Goal: Check status: Check status

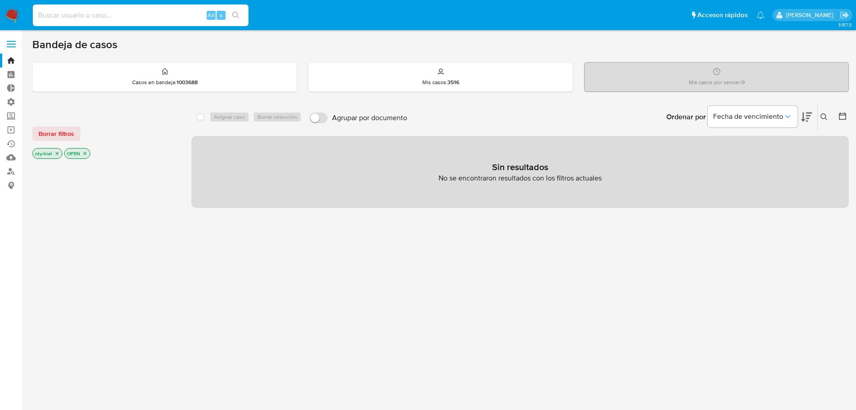
click at [140, 15] on input at bounding box center [141, 15] width 216 height 12
paste input "2538527791"
type input "2538527791"
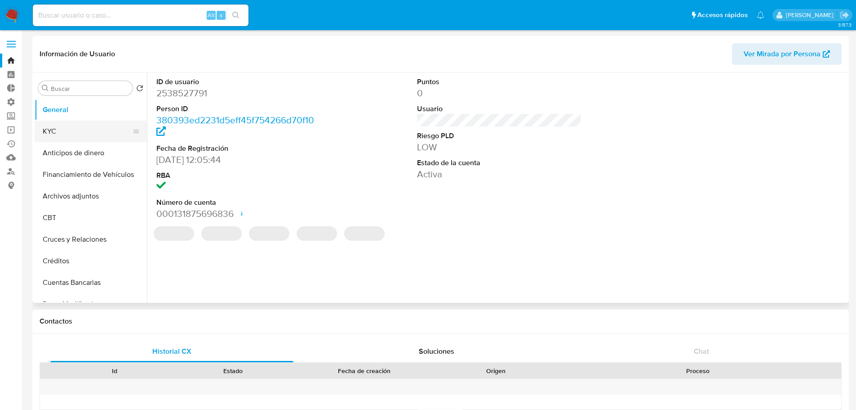
click at [79, 133] on button "KYC" at bounding box center [87, 131] width 105 height 22
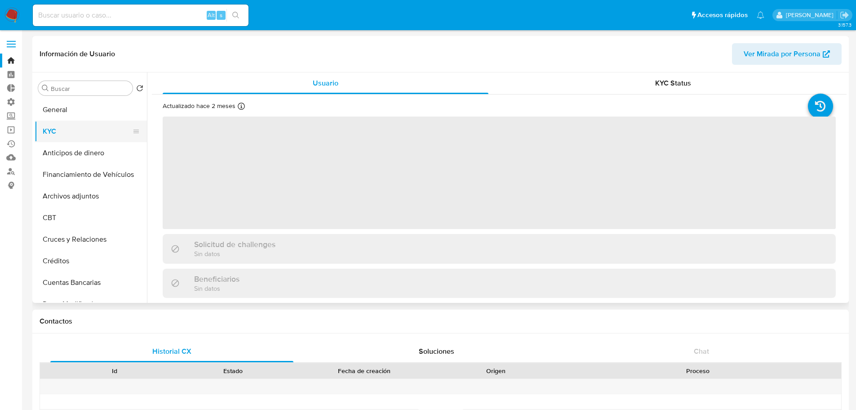
select select "10"
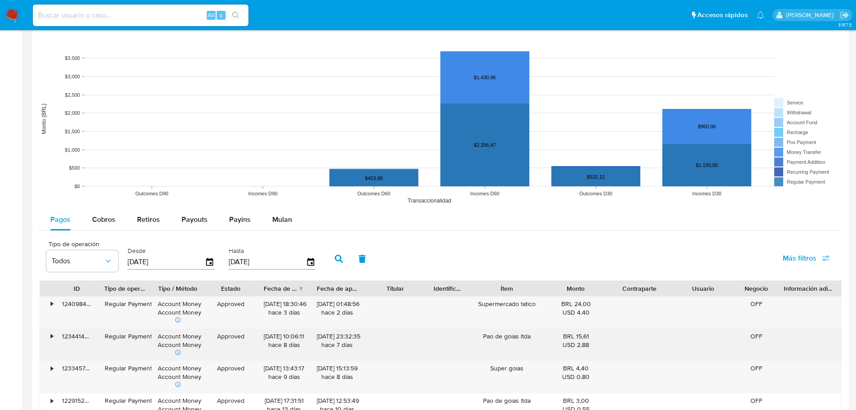
scroll to position [764, 0]
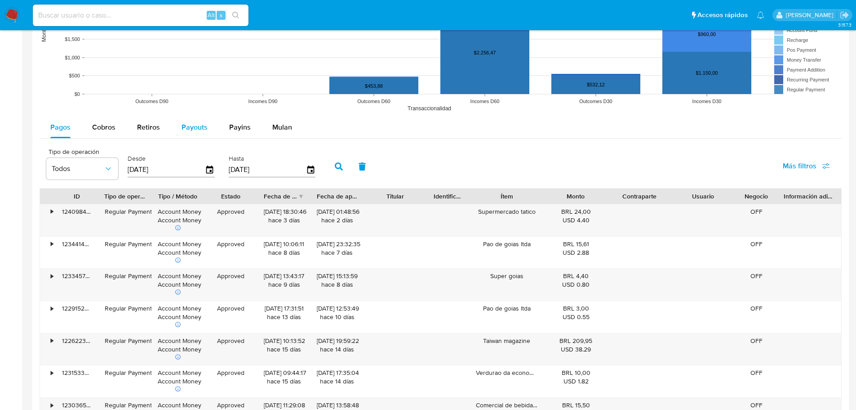
click at [186, 123] on span "Payouts" at bounding box center [195, 127] width 26 height 10
select select "10"
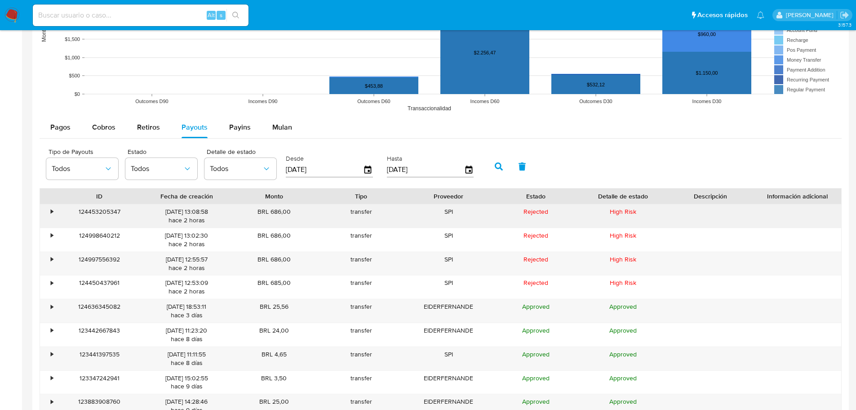
click at [51, 210] on div "•" at bounding box center [52, 211] width 2 height 9
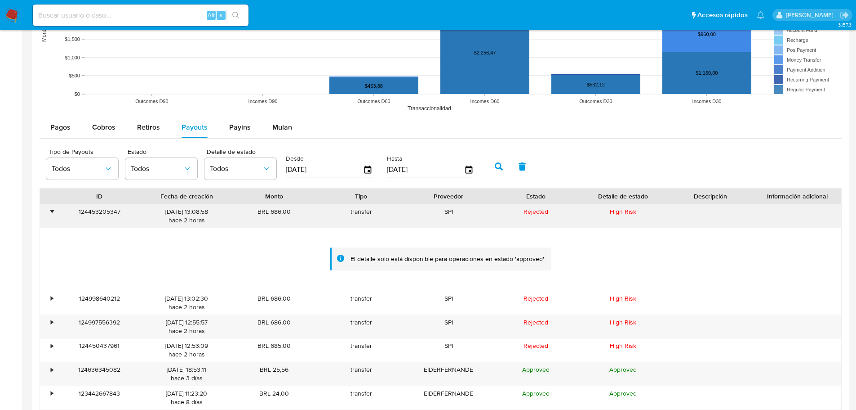
click at [52, 213] on div "•" at bounding box center [52, 211] width 2 height 9
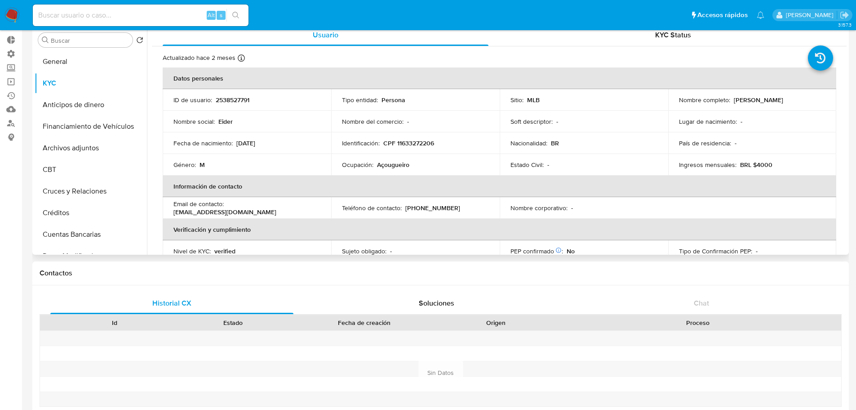
scroll to position [0, 0]
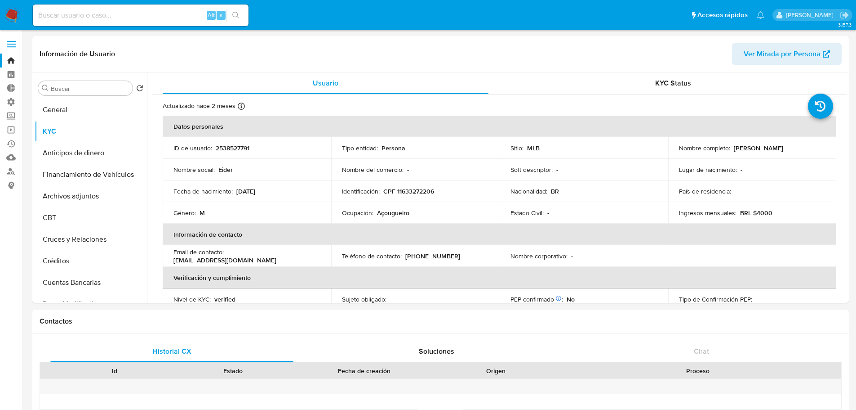
click at [11, 49] on label at bounding box center [11, 44] width 22 height 19
click at [0, 0] on input "checkbox" at bounding box center [0, 0] width 0 height 0
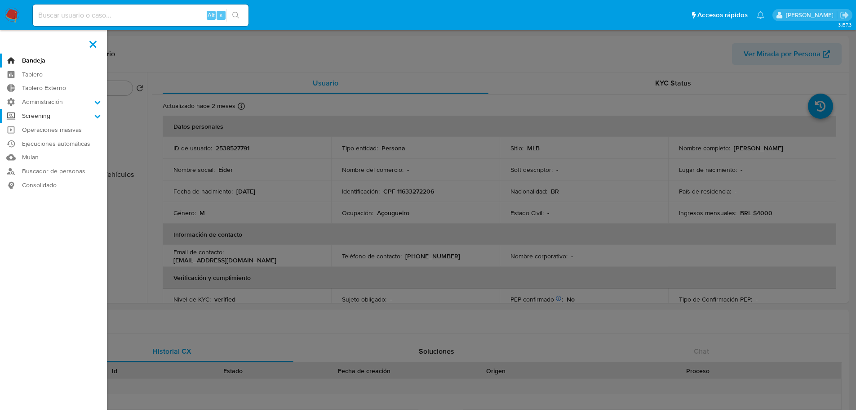
click at [54, 118] on label "Screening" at bounding box center [53, 116] width 107 height 14
click at [0, 0] on input "Screening" at bounding box center [0, 0] width 0 height 0
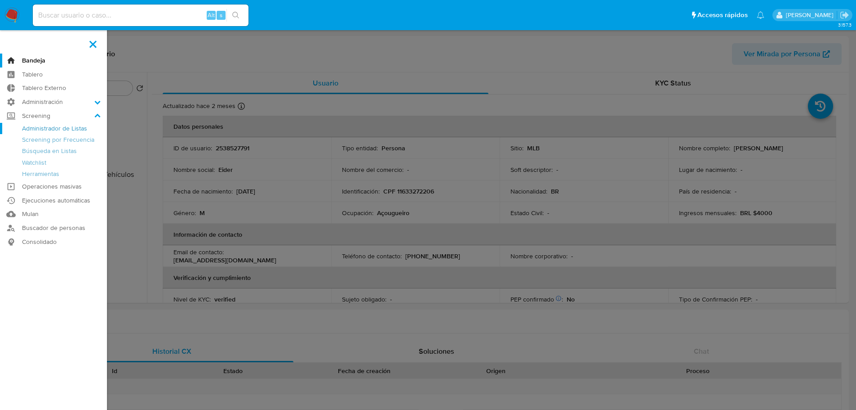
click at [48, 131] on link "Administrador de Listas" at bounding box center [53, 128] width 107 height 11
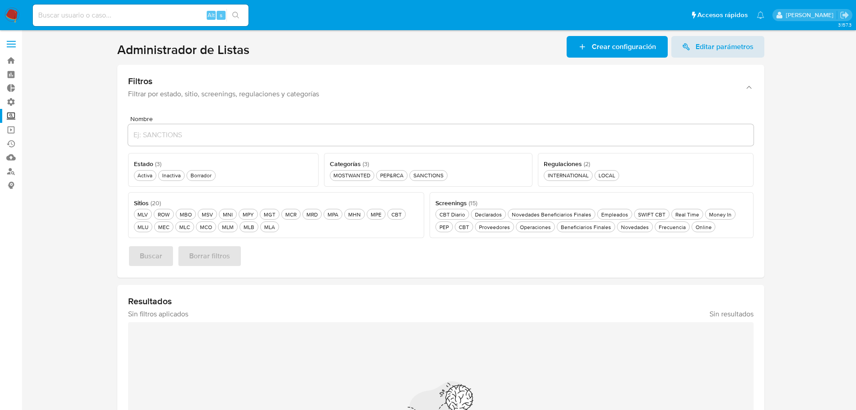
click at [10, 44] on span at bounding box center [11, 44] width 9 height 1
click at [0, 0] on input "checkbox" at bounding box center [0, 0] width 0 height 0
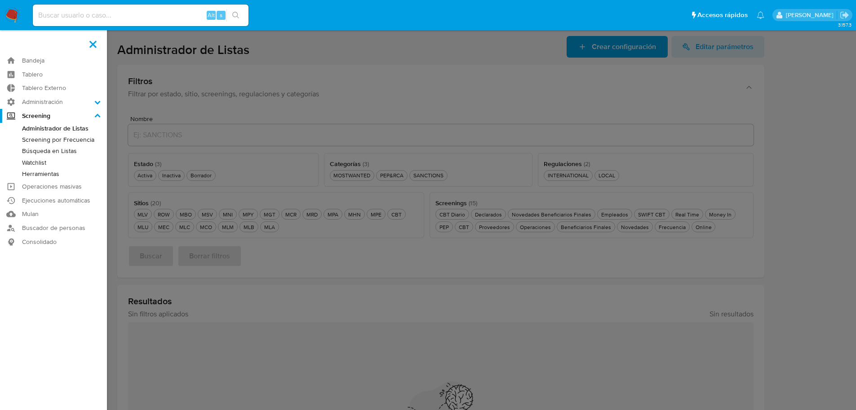
click at [55, 150] on link "Búsqueda en Listas" at bounding box center [53, 150] width 107 height 11
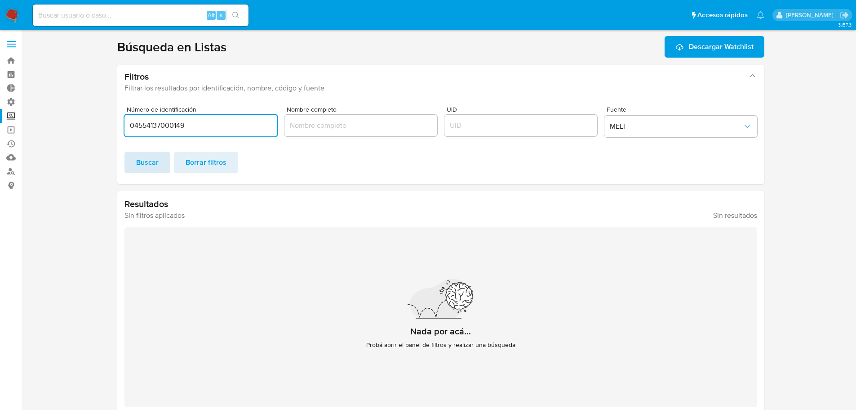
type input "04554137000149"
click at [148, 166] on span "Buscar" at bounding box center [147, 162] width 22 height 20
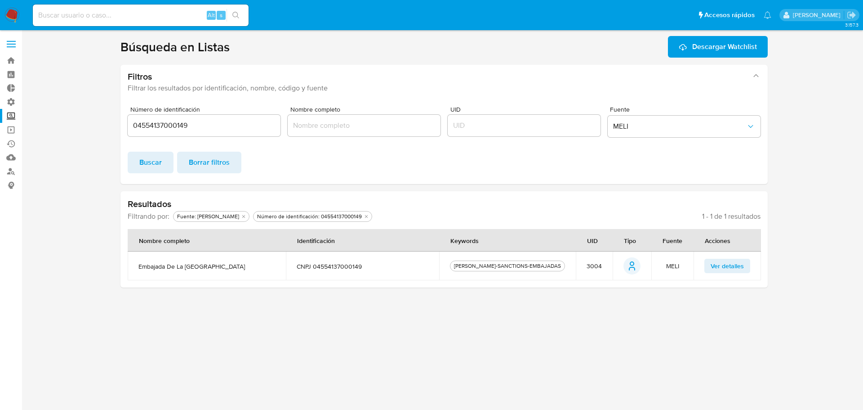
click at [720, 268] on span "Ver detalles" at bounding box center [727, 265] width 33 height 13
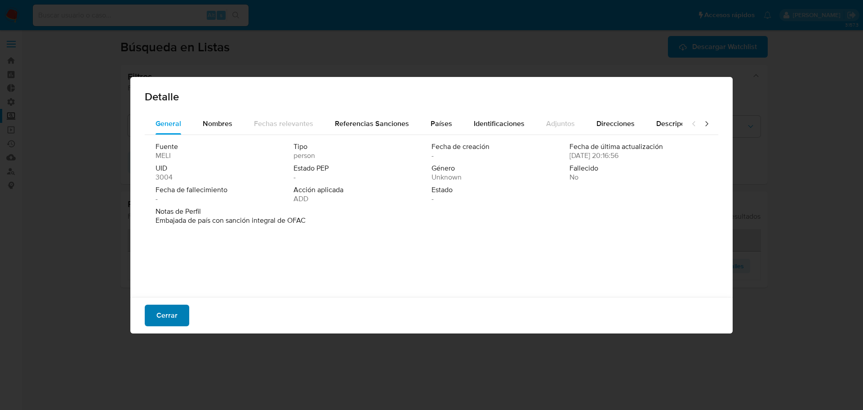
click at [178, 314] on button "Cerrar" at bounding box center [167, 315] width 45 height 22
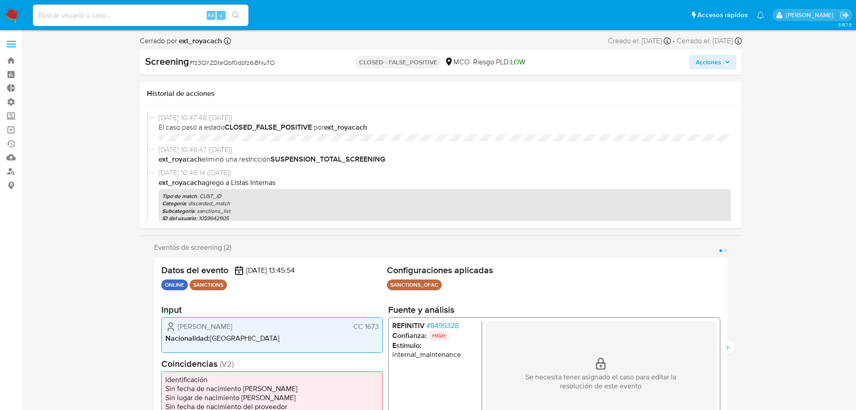
select select "10"
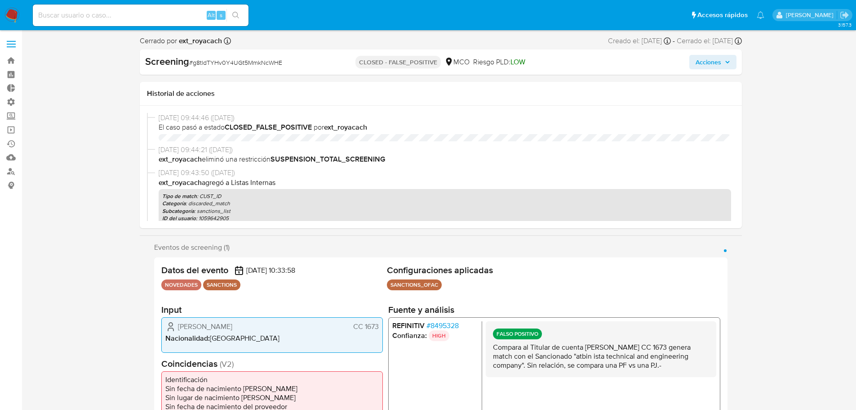
select select "10"
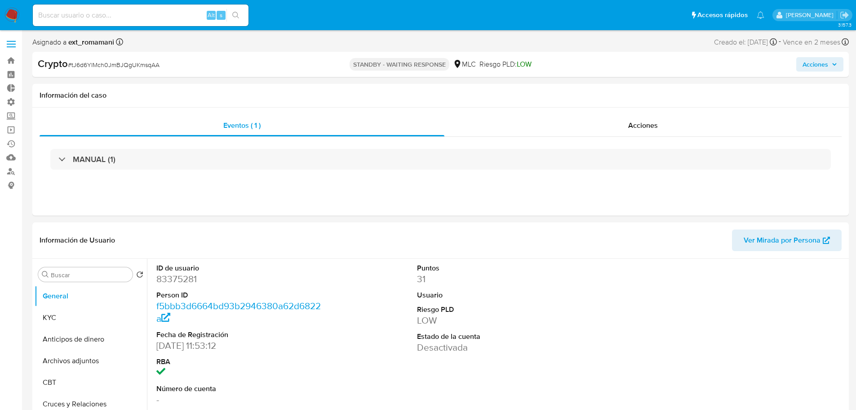
select select "10"
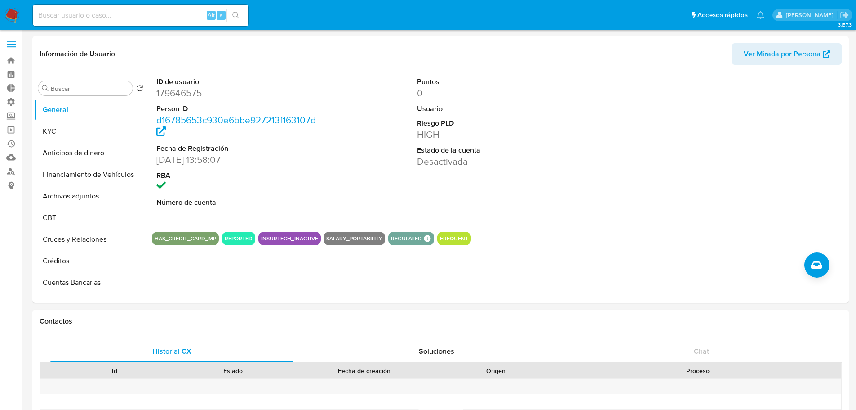
select select "10"
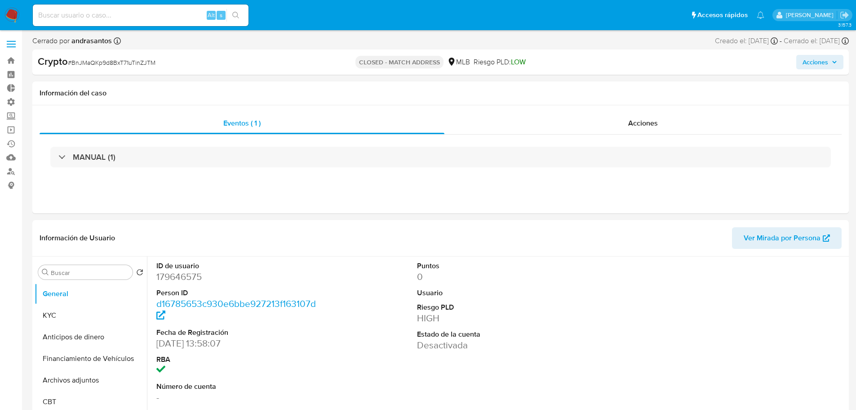
select select "10"
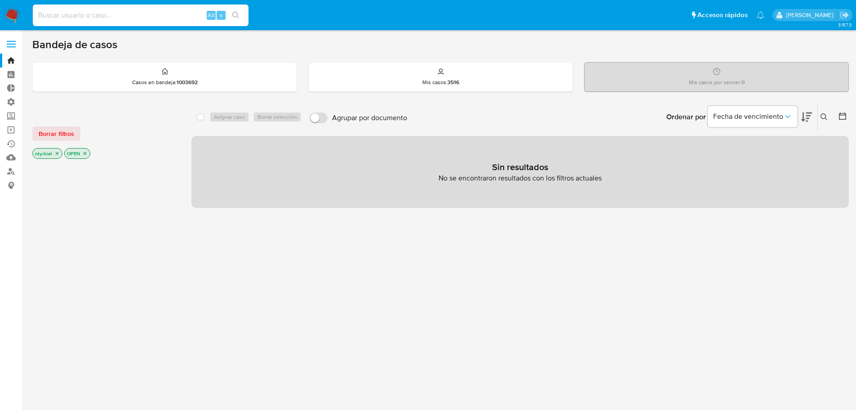
click at [87, 16] on input at bounding box center [141, 15] width 216 height 12
paste input "2538527791"
type input "2538527791"
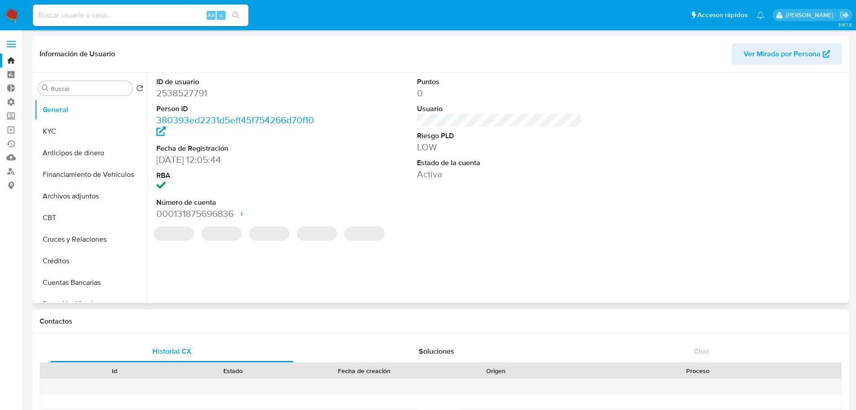
select select "10"
click at [79, 120] on button "General" at bounding box center [87, 110] width 105 height 22
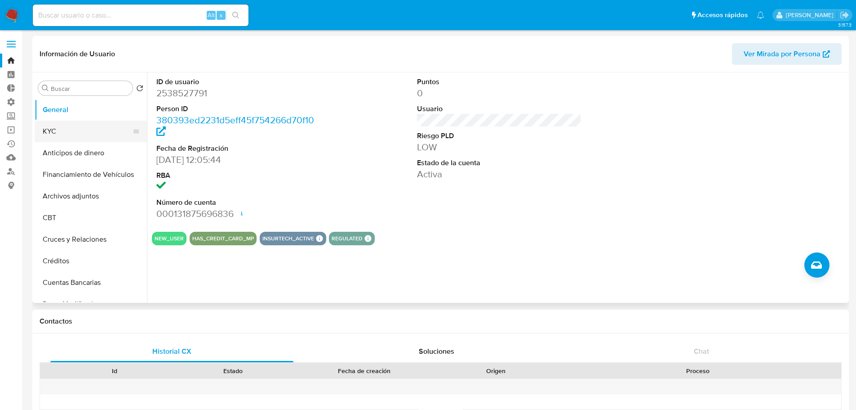
click at [102, 121] on button "KYC" at bounding box center [87, 131] width 105 height 22
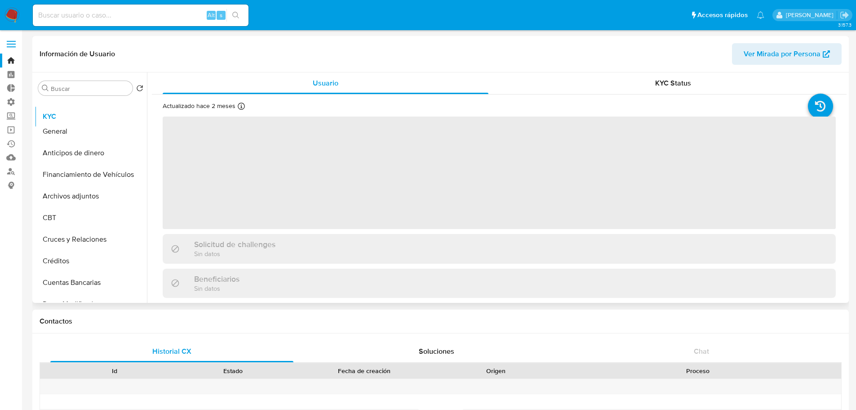
drag, startPoint x: 131, startPoint y: 129, endPoint x: 126, endPoint y: 111, distance: 19.1
click at [126, 111] on ul "General KYC Anticipos de dinero Financiamiento de Vehículos Archivos adjuntos C…" at bounding box center [91, 200] width 112 height 203
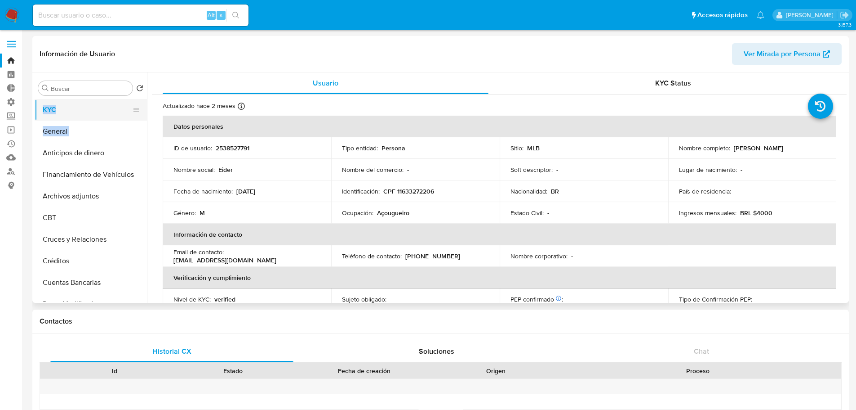
click at [88, 113] on button "KYC" at bounding box center [87, 110] width 105 height 22
click at [88, 130] on button "General" at bounding box center [87, 131] width 105 height 22
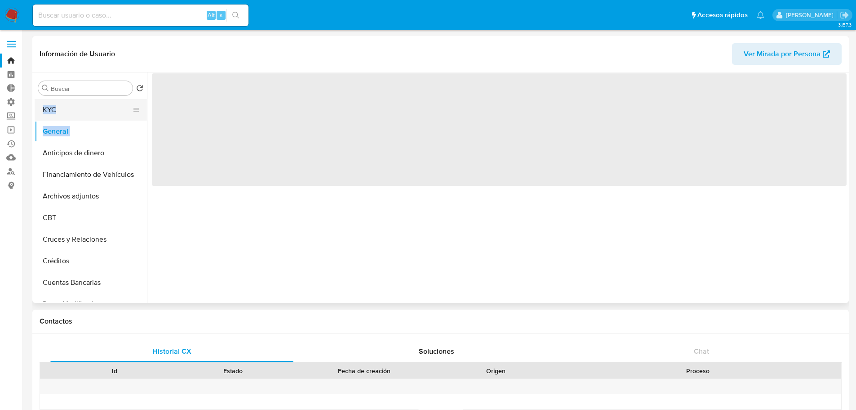
click at [79, 105] on button "KYC" at bounding box center [87, 110] width 105 height 22
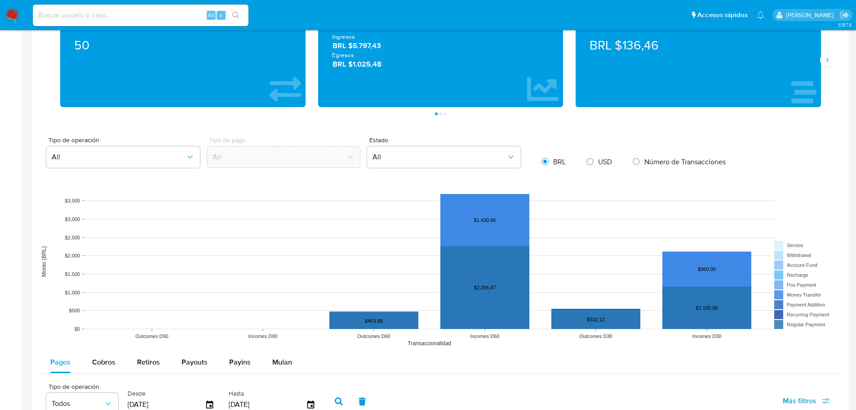
scroll to position [584, 0]
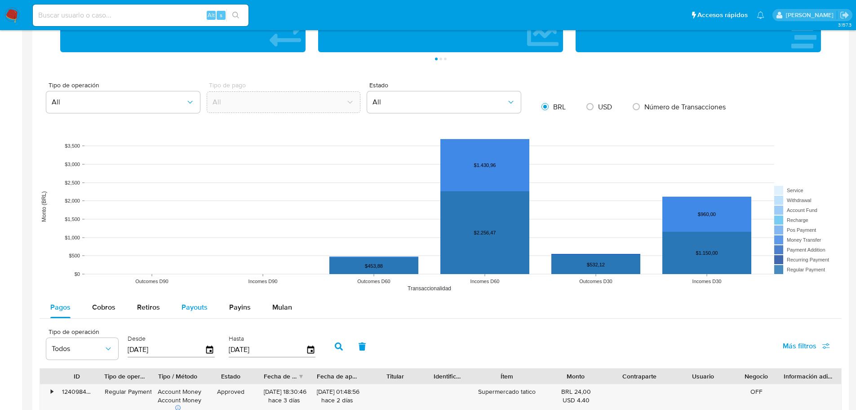
click at [192, 310] on span "Payouts" at bounding box center [195, 307] width 26 height 10
select select "10"
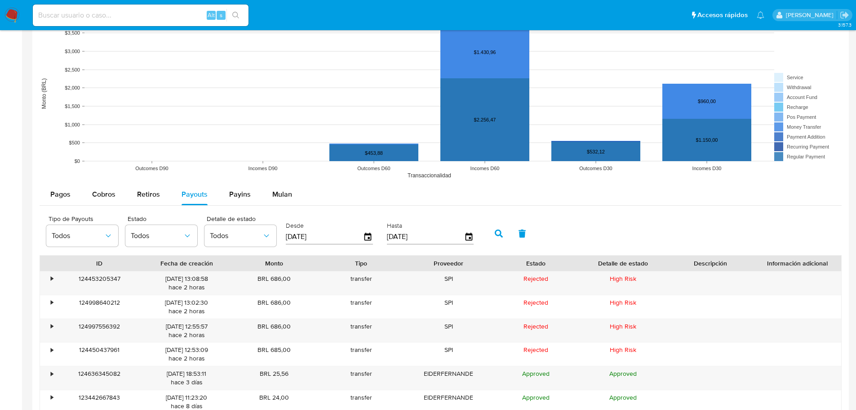
scroll to position [719, 0]
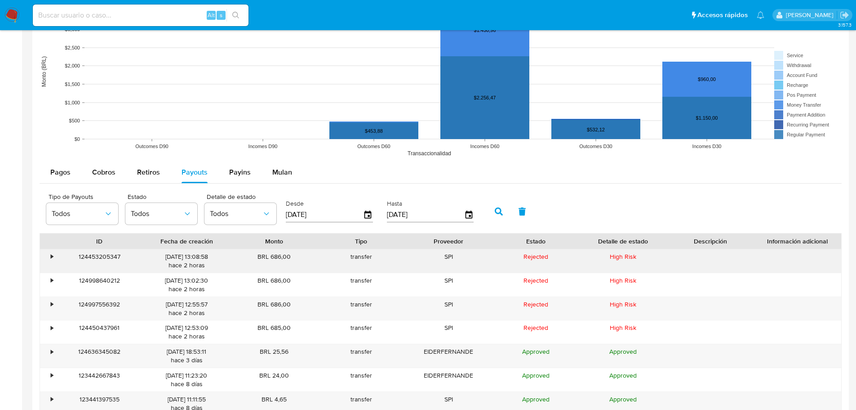
click at [46, 258] on div "•" at bounding box center [48, 260] width 16 height 23
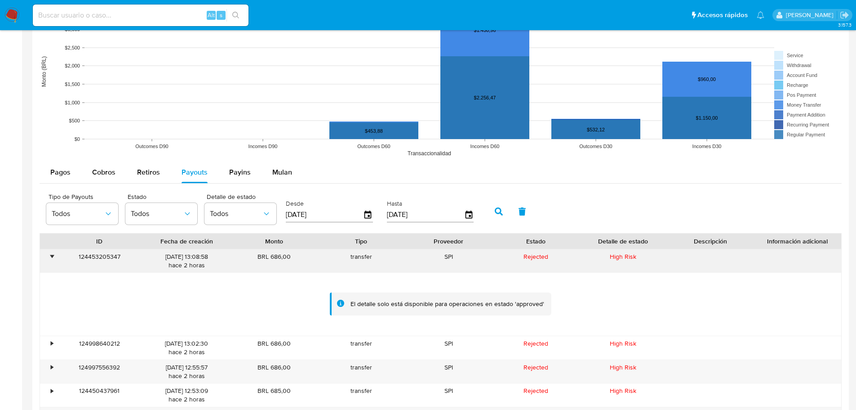
click at [51, 255] on div "•" at bounding box center [52, 256] width 2 height 9
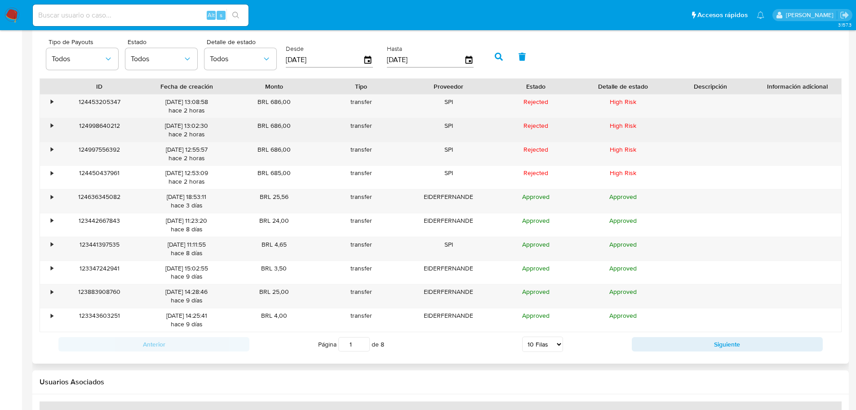
scroll to position [741, 0]
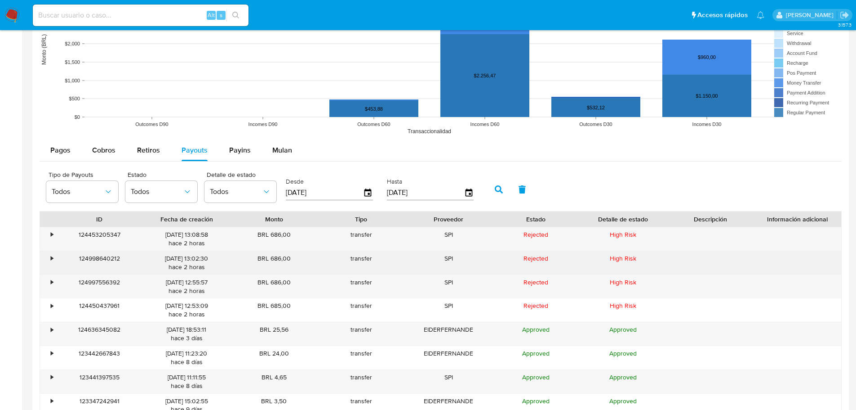
click at [52, 264] on div "•" at bounding box center [48, 262] width 16 height 23
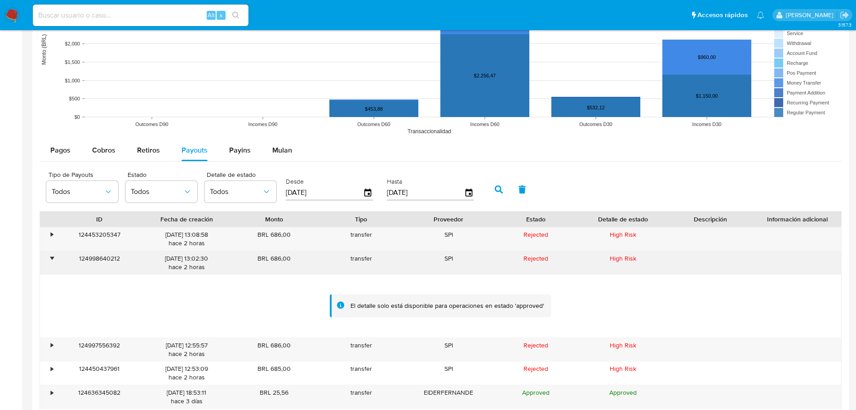
click at [52, 264] on div "•" at bounding box center [48, 262] width 16 height 23
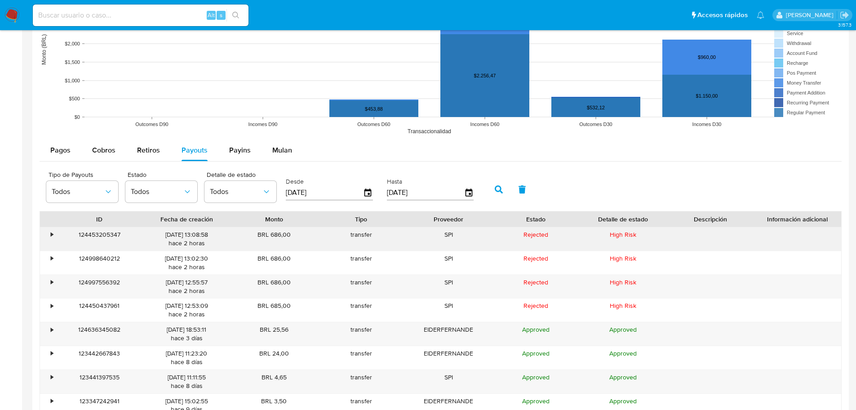
click at [54, 237] on div "•" at bounding box center [48, 238] width 16 height 23
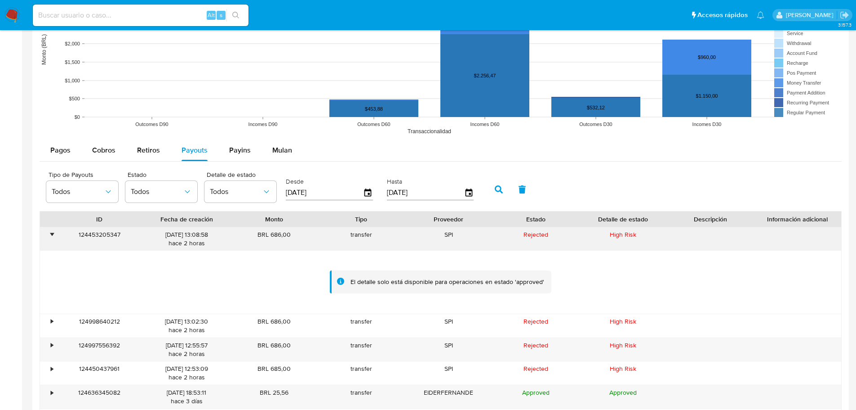
click at [53, 237] on div "•" at bounding box center [48, 238] width 16 height 23
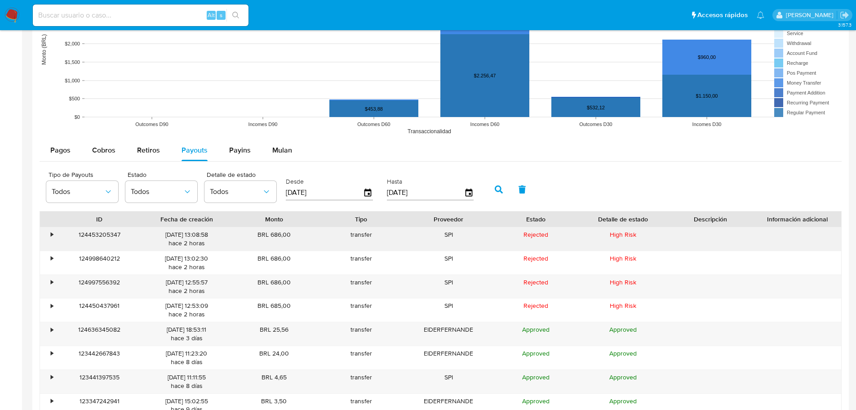
click at [53, 237] on div "•" at bounding box center [48, 238] width 16 height 23
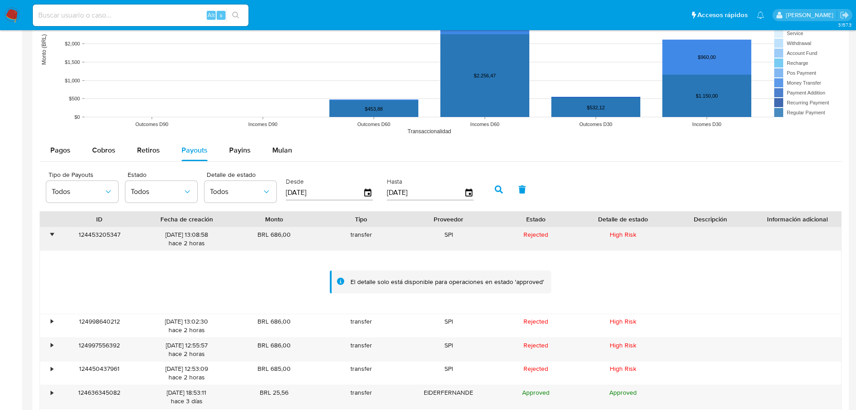
click at [53, 237] on div "•" at bounding box center [48, 238] width 16 height 23
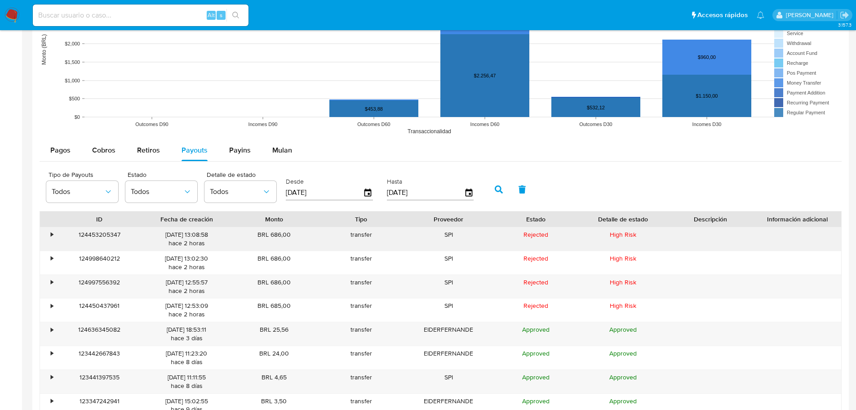
click at [53, 236] on div "•" at bounding box center [52, 234] width 2 height 9
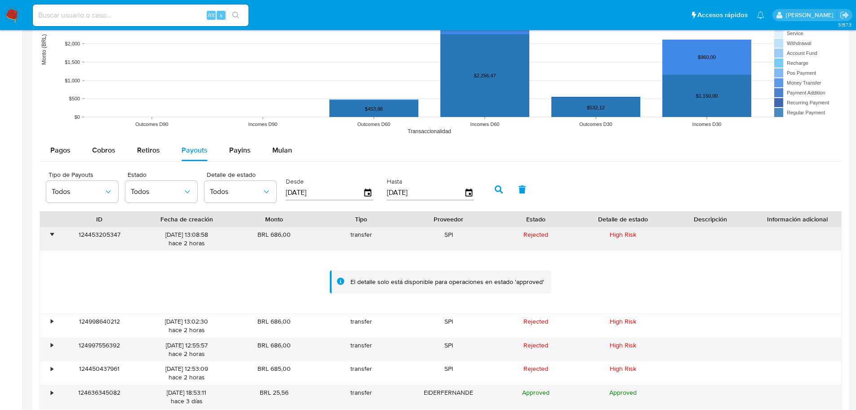
click at [53, 236] on div "•" at bounding box center [52, 234] width 2 height 9
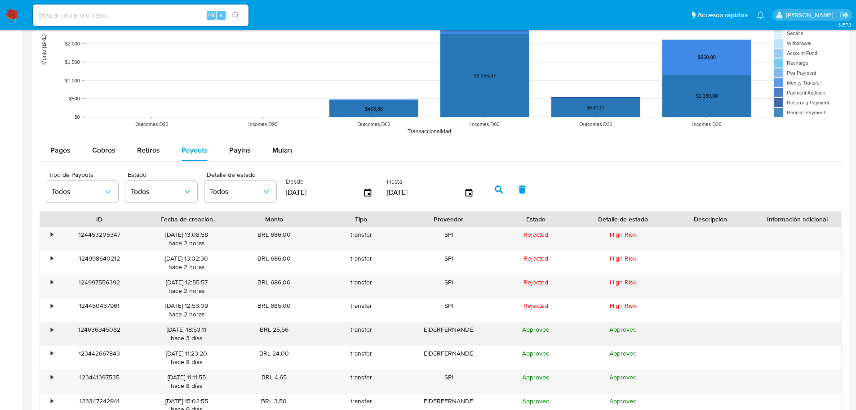
click at [48, 334] on div "•" at bounding box center [48, 333] width 16 height 23
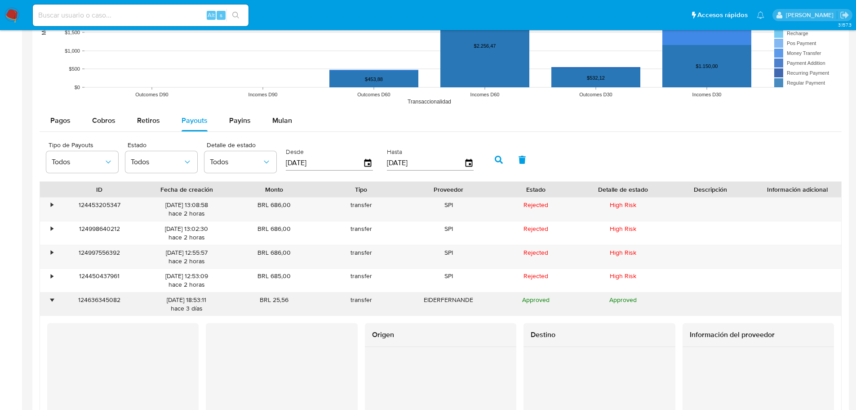
scroll to position [786, 0]
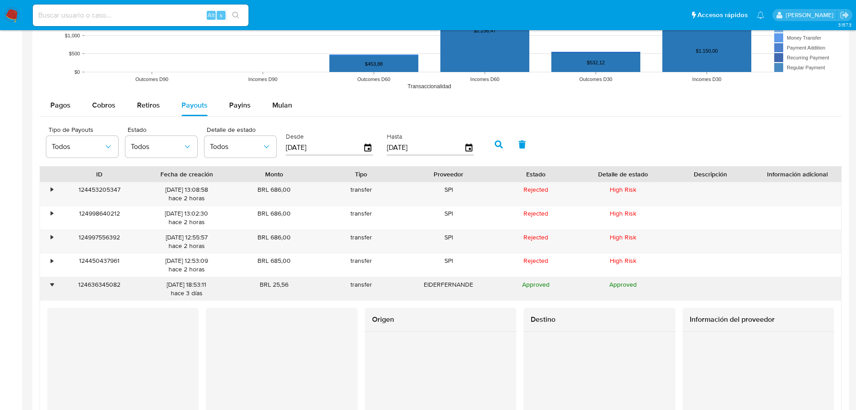
click at [51, 289] on div "•" at bounding box center [52, 284] width 2 height 9
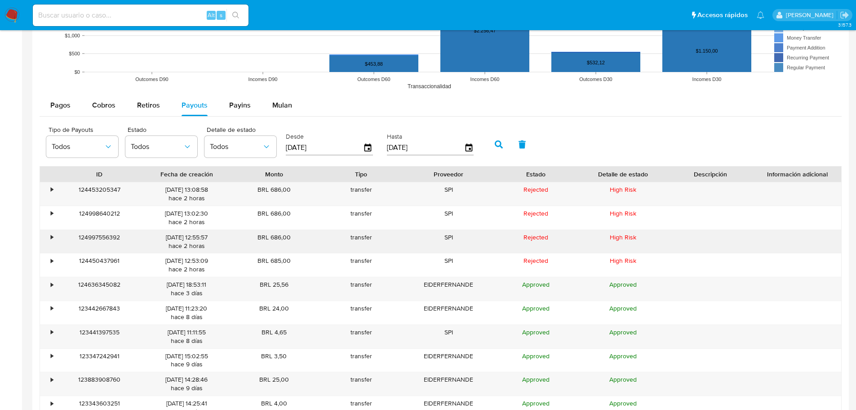
click at [371, 232] on div "transfer" at bounding box center [361, 241] width 87 height 23
click at [48, 196] on div "•" at bounding box center [48, 193] width 16 height 23
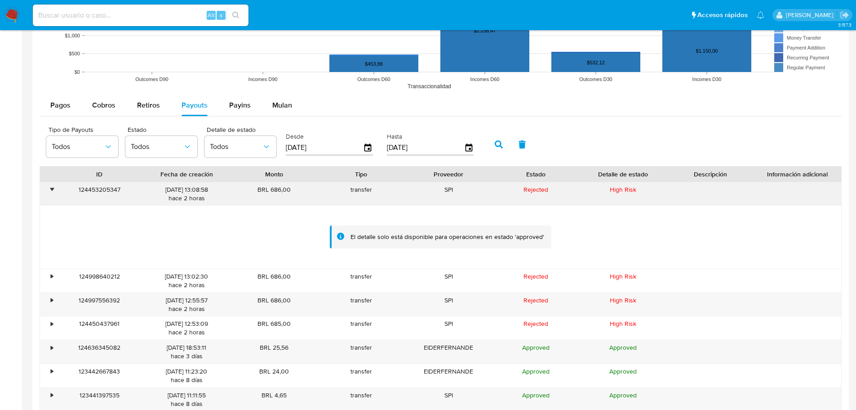
click at [56, 191] on div "124453205347" at bounding box center [99, 193] width 87 height 23
click at [47, 188] on div "•" at bounding box center [48, 193] width 16 height 23
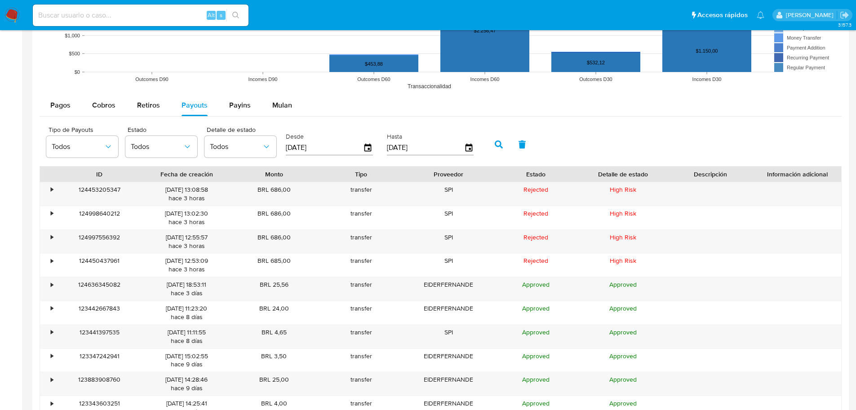
click at [34, 232] on div at bounding box center [440, 89] width 817 height 721
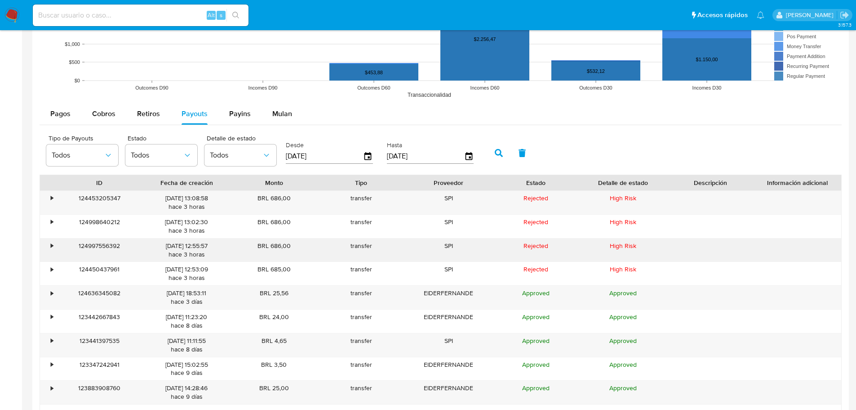
scroll to position [764, 0]
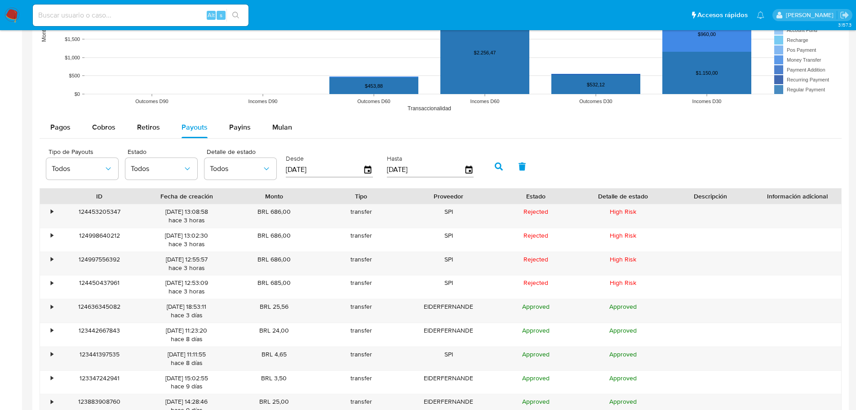
click at [37, 224] on div at bounding box center [440, 111] width 817 height 721
click at [226, 130] on button "Payins" at bounding box center [239, 127] width 43 height 22
select select "10"
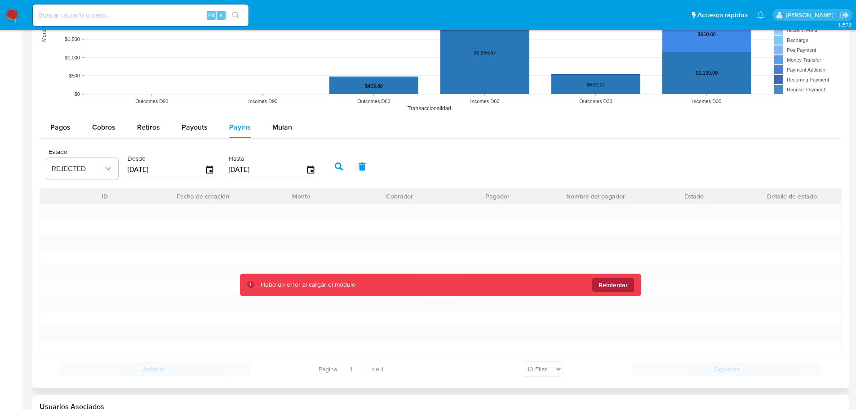
click at [606, 282] on span "Reintentar" at bounding box center [613, 284] width 29 height 14
click at [606, 281] on span "Reintentar" at bounding box center [613, 284] width 29 height 14
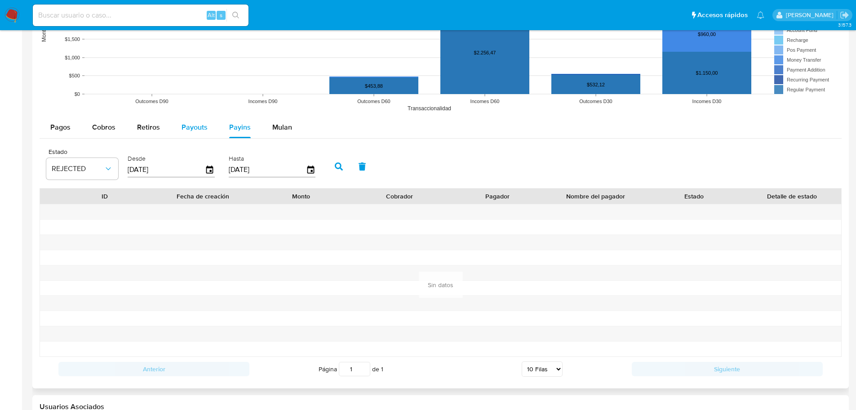
click at [194, 137] on div "Payouts" at bounding box center [195, 127] width 26 height 22
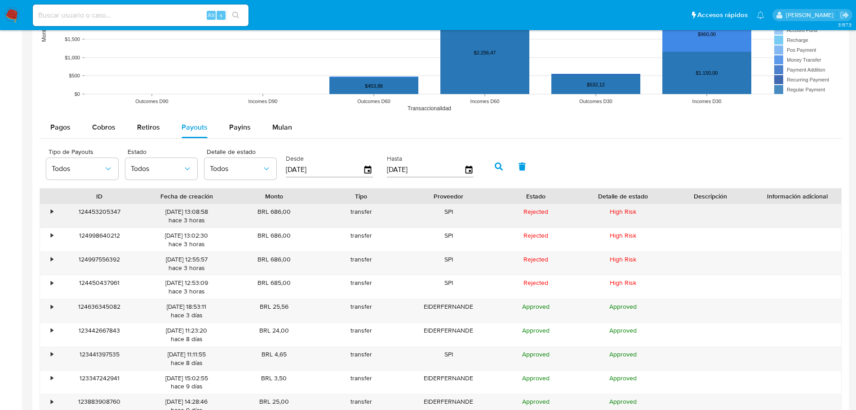
click at [48, 212] on div "•" at bounding box center [48, 215] width 16 height 23
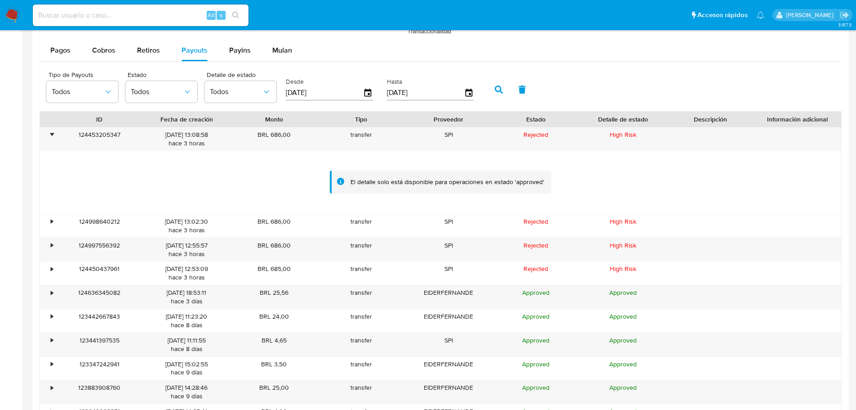
scroll to position [847, 0]
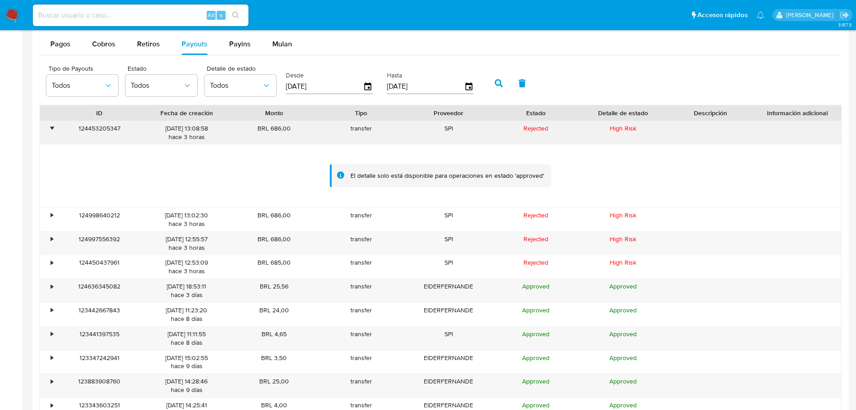
click at [53, 128] on div "•" at bounding box center [52, 128] width 2 height 9
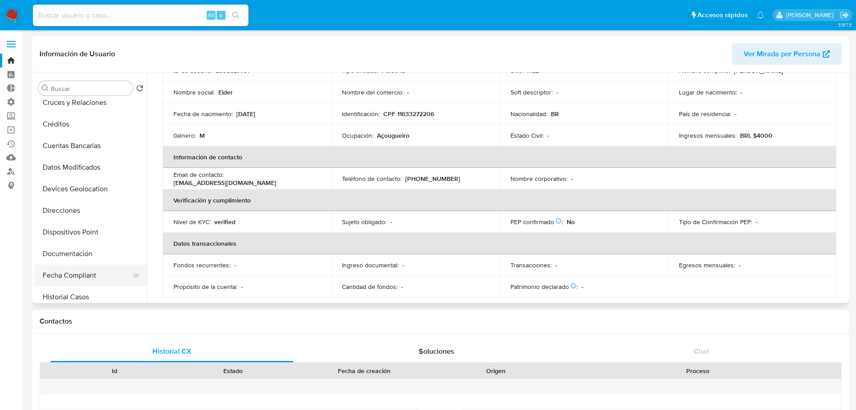
scroll to position [180, 0]
click at [71, 254] on button "Historial Casos" at bounding box center [87, 254] width 105 height 22
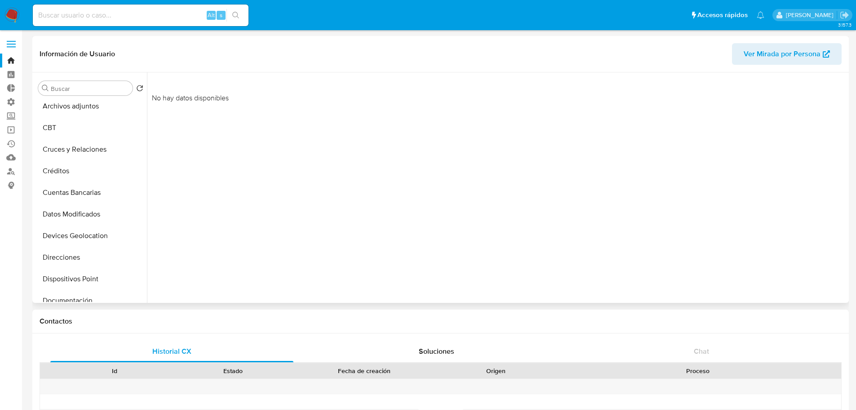
scroll to position [0, 0]
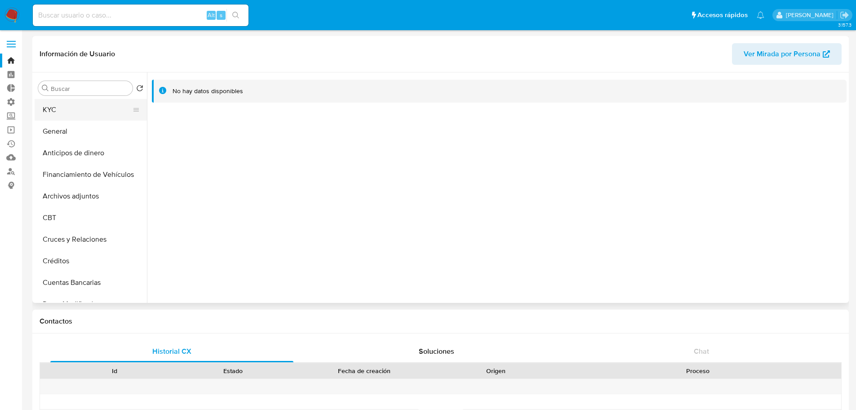
click at [67, 117] on button "KYC" at bounding box center [87, 110] width 105 height 22
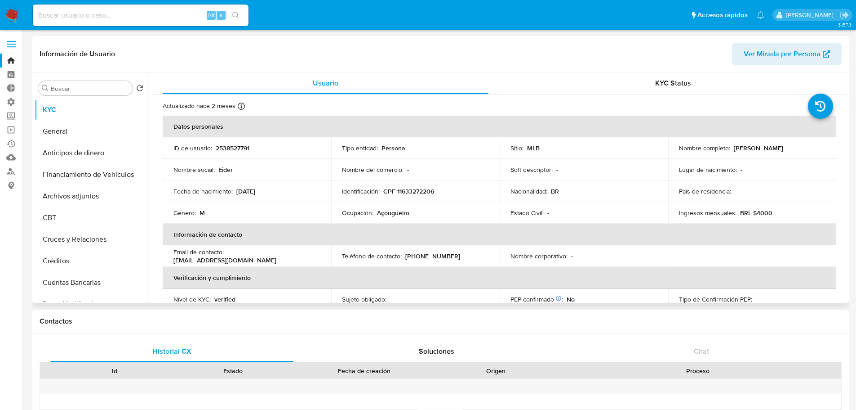
click at [246, 148] on p "2538527791" at bounding box center [233, 148] width 34 height 8
copy p "2538527791"
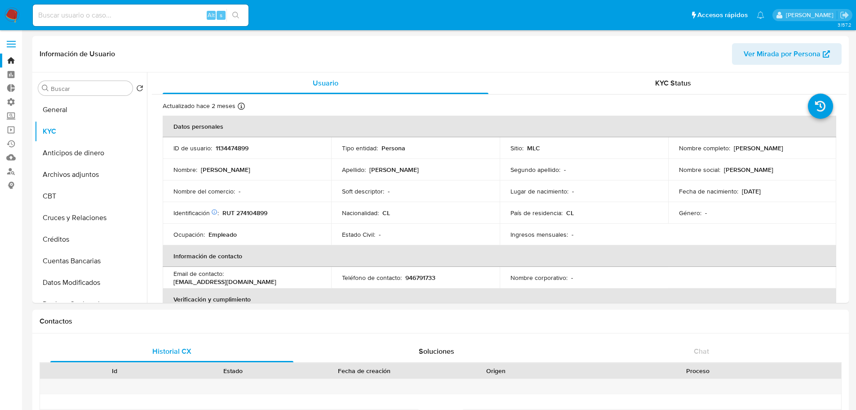
select select "10"
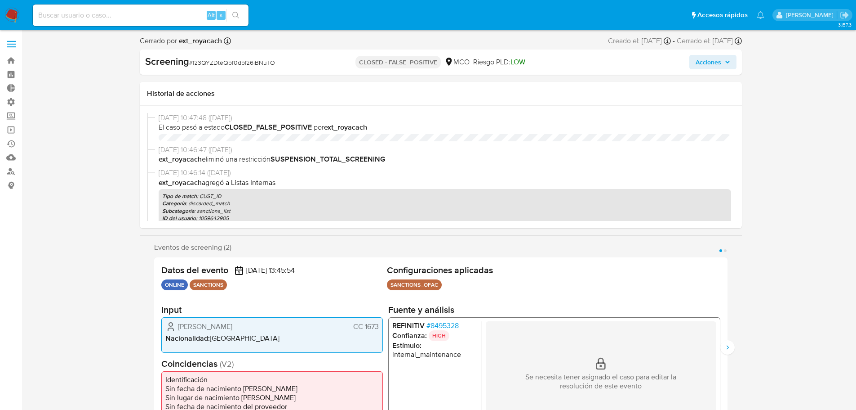
select select "10"
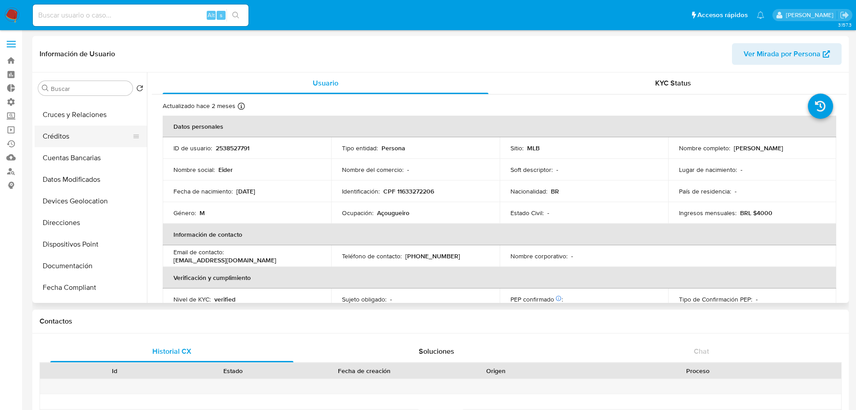
select select "10"
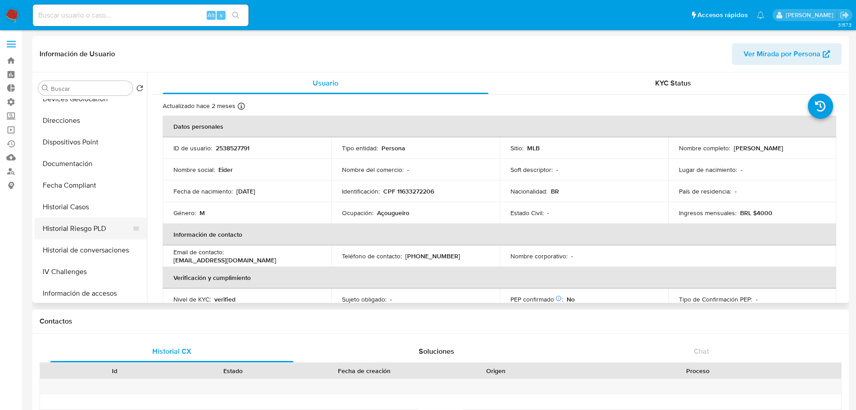
scroll to position [270, 0]
click at [73, 171] on button "Historial Casos" at bounding box center [87, 164] width 105 height 22
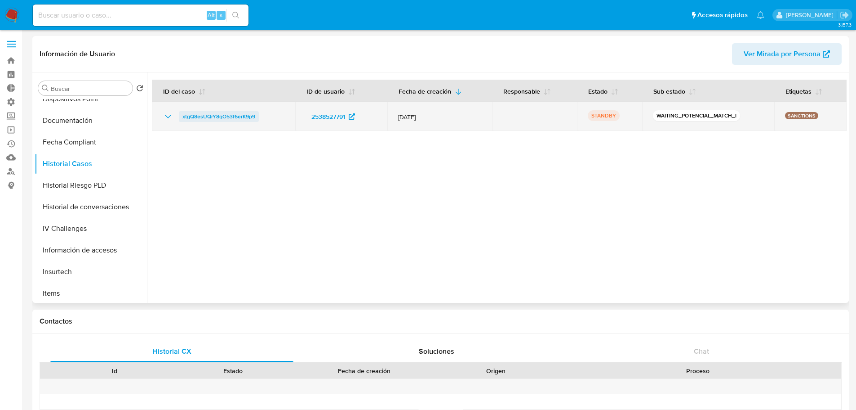
click at [228, 117] on span "xtgQ8esUQrY8qO53f6erK9p9" at bounding box center [219, 116] width 73 height 11
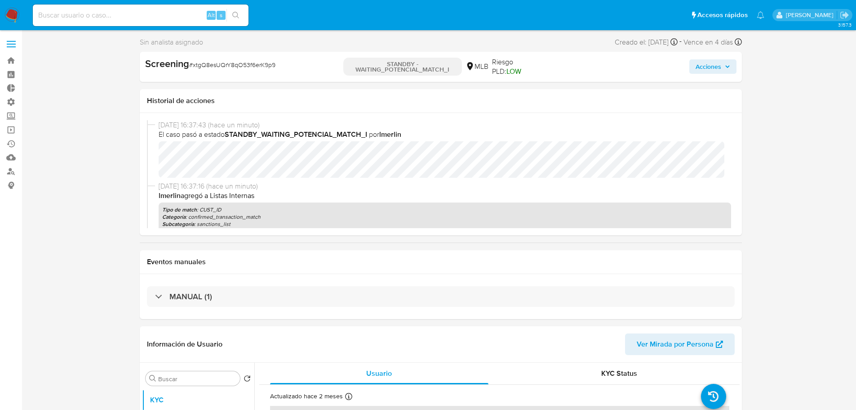
select select "10"
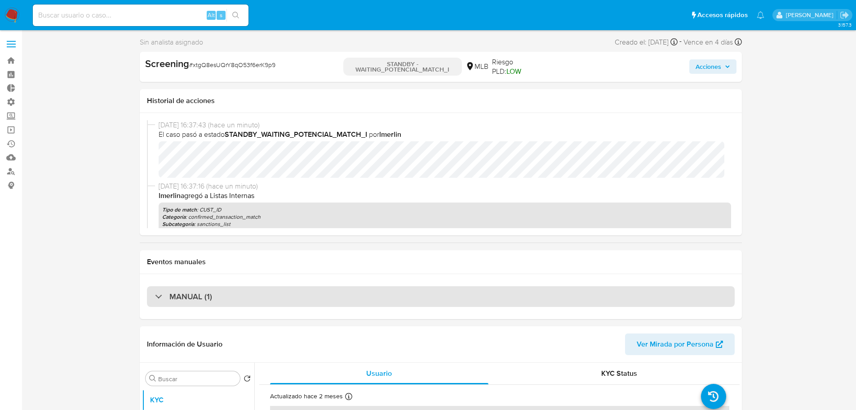
click at [203, 299] on h3 "MANUAL (1)" at bounding box center [190, 296] width 43 height 10
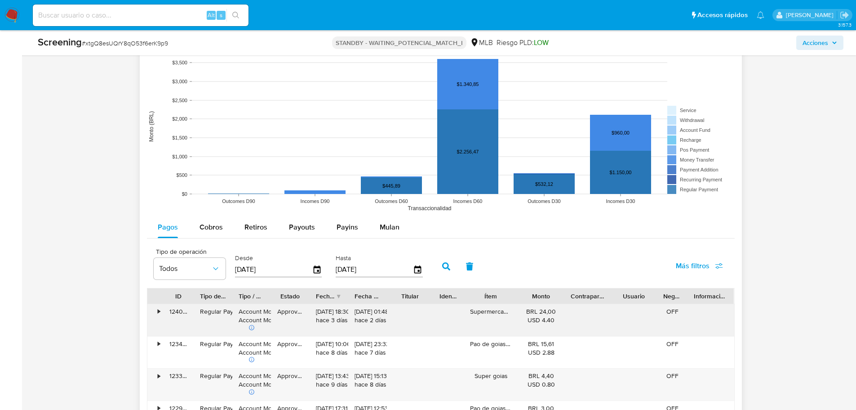
scroll to position [1079, 0]
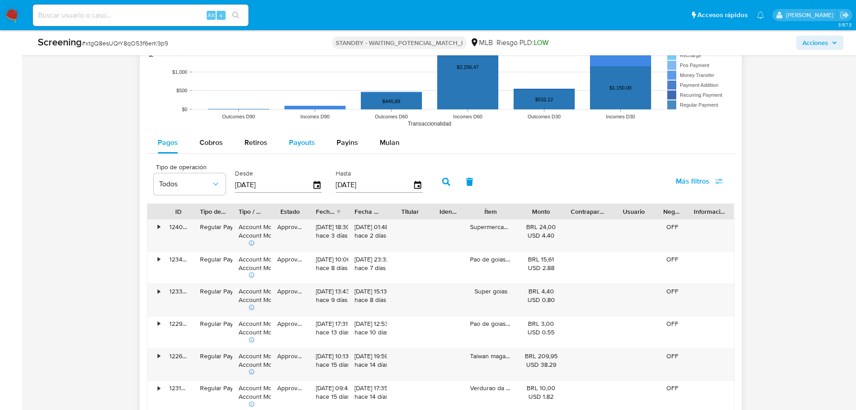
click at [310, 147] on span "Payouts" at bounding box center [302, 142] width 26 height 10
select select "10"
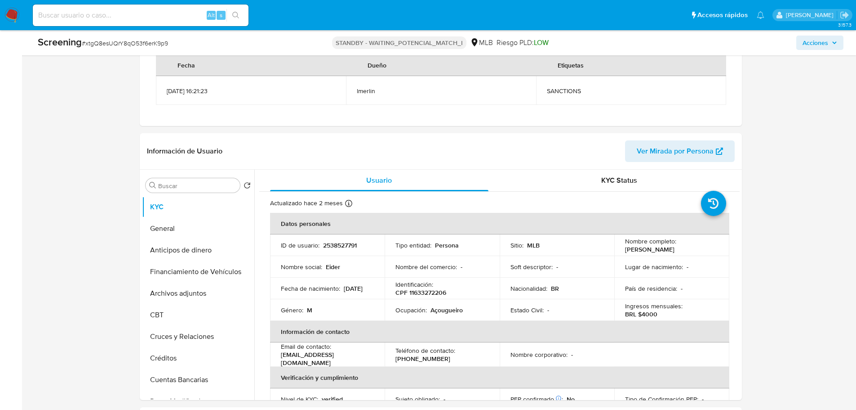
scroll to position [0, 0]
